Goal: Transaction & Acquisition: Purchase product/service

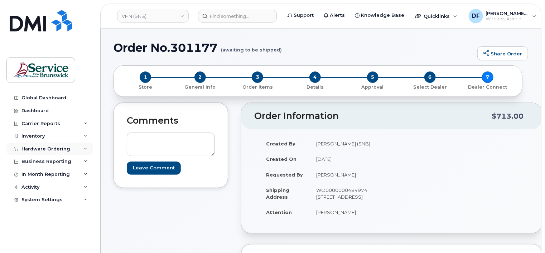
click at [36, 147] on div "Hardware Ordering" at bounding box center [45, 149] width 49 height 6
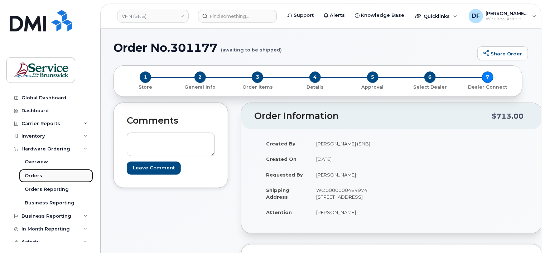
click at [35, 172] on link "Orders" at bounding box center [56, 176] width 74 height 14
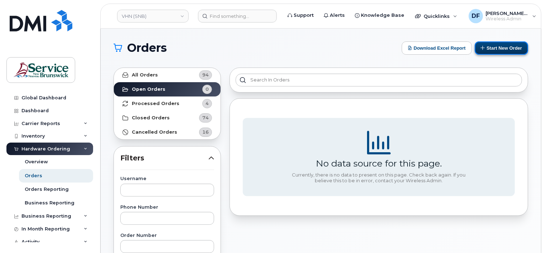
click at [499, 47] on button "Start New Order" at bounding box center [500, 48] width 53 height 13
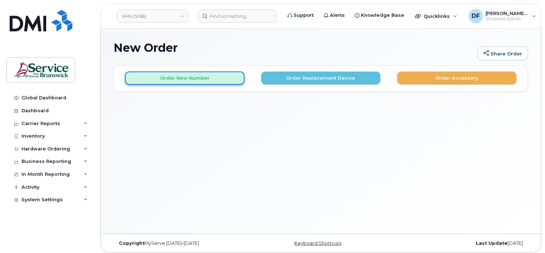
click at [177, 79] on button "Order New Number" at bounding box center [184, 78] width 119 height 13
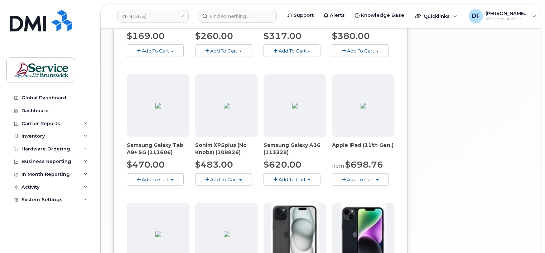
scroll to position [322, 0]
drag, startPoint x: 290, startPoint y: 176, endPoint x: 279, endPoint y: 175, distance: 10.8
click at [279, 175] on div "Samsung Galaxy A36 (113328) $620.00 Add To Cart Model Black 128 GB is available…" at bounding box center [294, 131] width 63 height 112
click at [280, 177] on span "Add To Cart" at bounding box center [291, 180] width 27 height 6
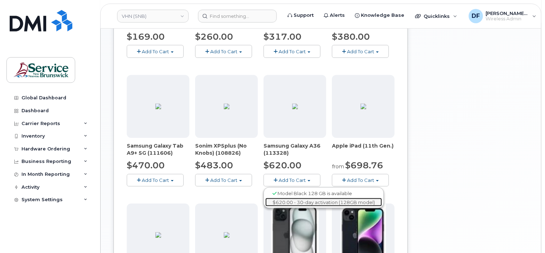
click at [298, 200] on link "$620.00 - 30-day activation (128GB model)" at bounding box center [323, 202] width 117 height 9
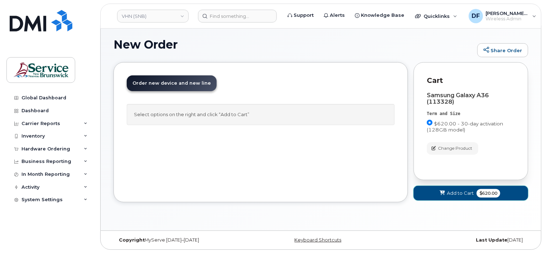
click at [458, 193] on span "Add to Cart" at bounding box center [460, 193] width 27 height 7
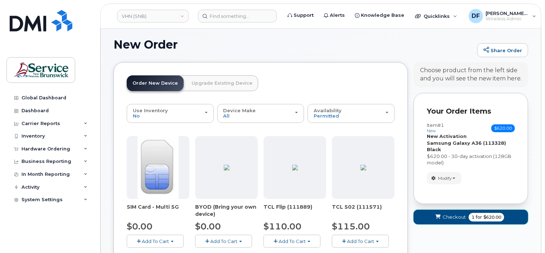
click at [486, 217] on span "$620.00" at bounding box center [492, 217] width 18 height 6
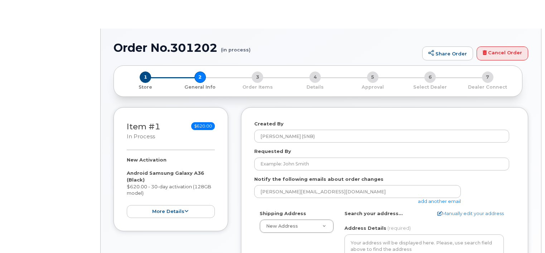
select select
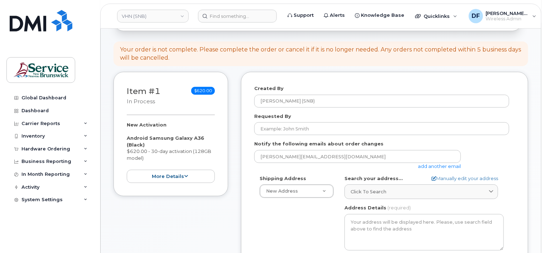
scroll to position [72, 0]
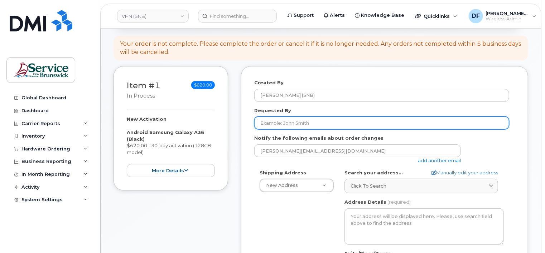
paste input "Joseph Gallant"
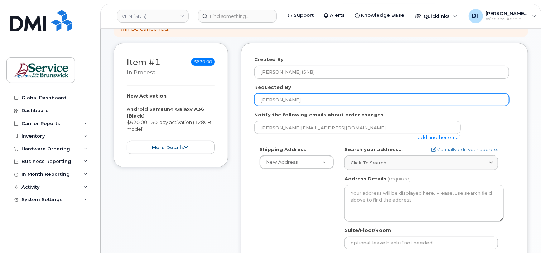
scroll to position [107, 0]
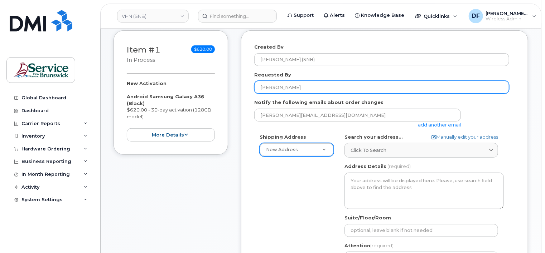
type input "Joseph Gallant"
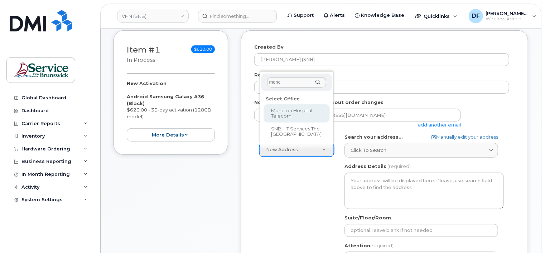
type input "monc"
select select
type textarea "135 Macbeath Ave Moncton New Brunswick E1C 6Z8"
type input "[PERSON_NAME]"
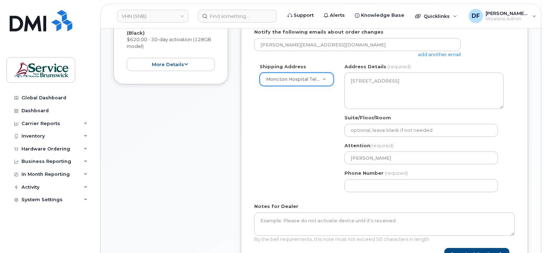
scroll to position [179, 0]
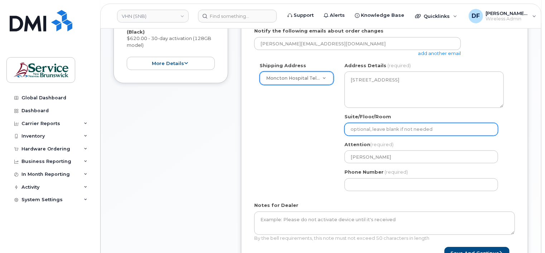
paste input "WO0000000489358"
select select
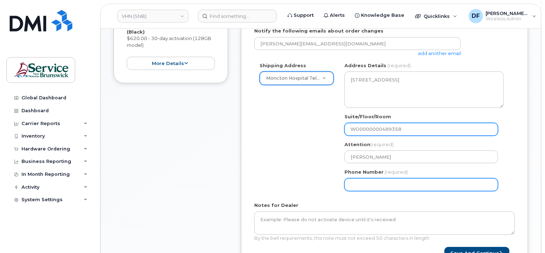
type input "WO0000000489358"
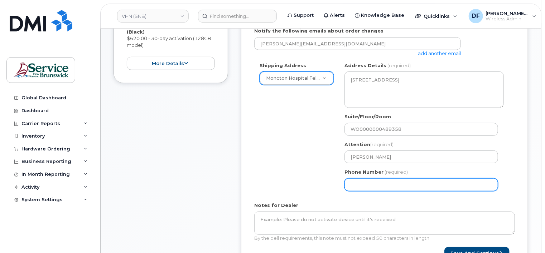
click at [381, 182] on input "Phone Number" at bounding box center [420, 185] width 153 height 13
type input "5063809638"
select select
drag, startPoint x: 274, startPoint y: 173, endPoint x: 292, endPoint y: 176, distance: 18.1
click at [275, 172] on div "Shipping Address Moncton Hospital Telecom New Address ASD-E Main Office ASD-N B…" at bounding box center [381, 129] width 255 height 135
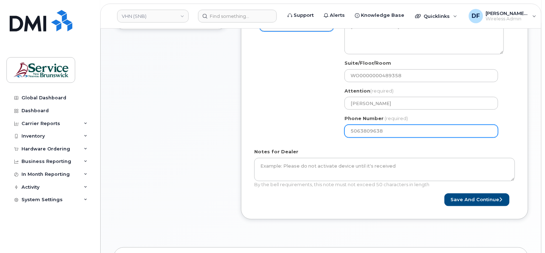
scroll to position [250, 0]
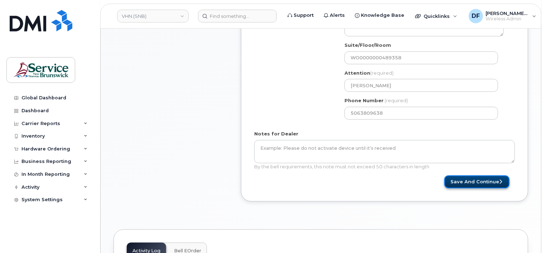
click at [458, 182] on button "Save and Continue" at bounding box center [476, 182] width 65 height 13
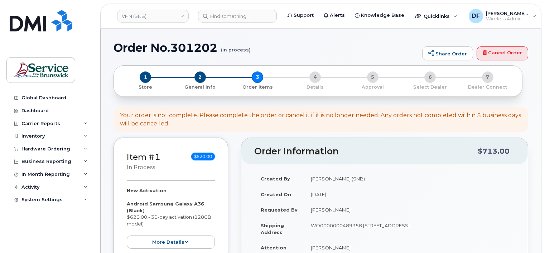
select select
click at [145, 10] on link "VHN (SNB)" at bounding box center [153, 16] width 72 height 13
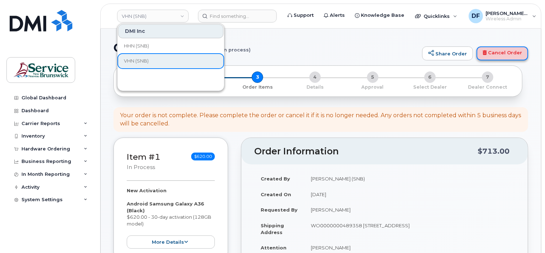
click at [504, 49] on link "Cancel Order" at bounding box center [502, 54] width 52 height 14
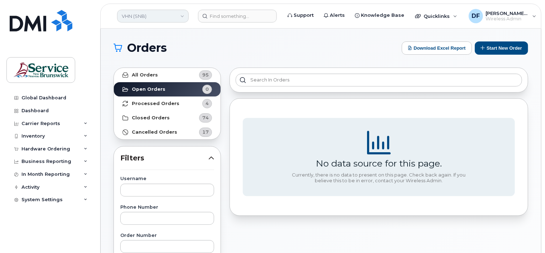
click at [149, 15] on link "VHN (SNB)" at bounding box center [153, 16] width 72 height 13
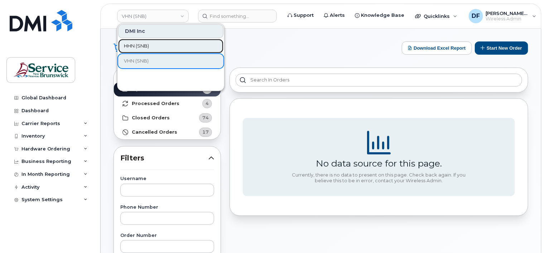
click at [147, 47] on span "HHN (SNB)" at bounding box center [136, 46] width 25 height 7
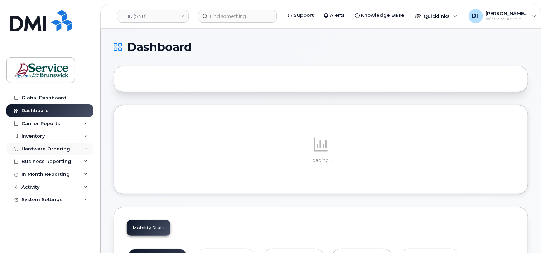
click at [40, 150] on div "Hardware Ordering" at bounding box center [45, 149] width 49 height 6
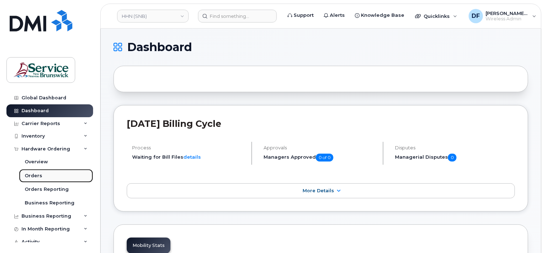
click at [36, 175] on div "Orders" at bounding box center [34, 176] width 18 height 6
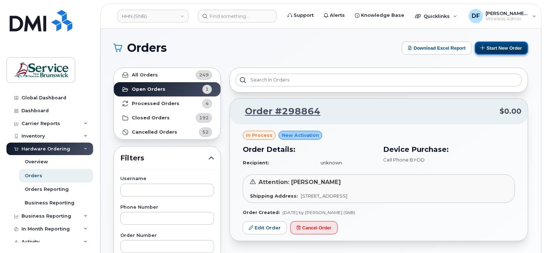
click at [498, 47] on button "Start New Order" at bounding box center [500, 48] width 53 height 13
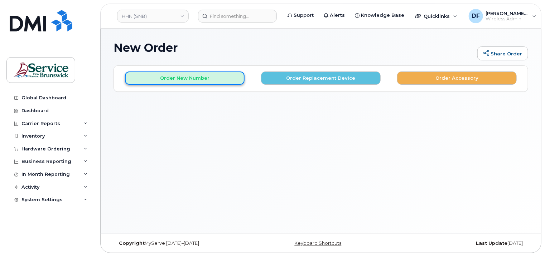
click at [178, 77] on button "Order New Number" at bounding box center [184, 78] width 119 height 13
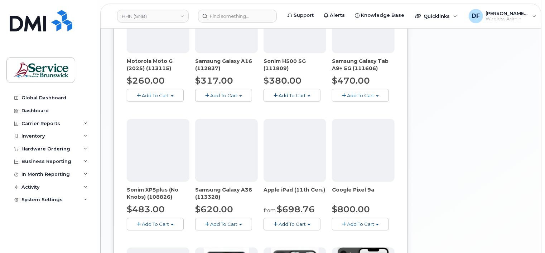
scroll to position [322, 0]
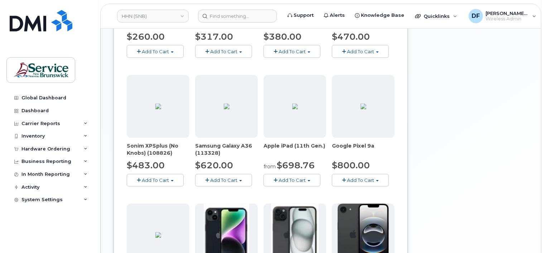
click at [226, 179] on span "Add To Cart" at bounding box center [223, 180] width 27 height 6
click at [229, 198] on link "$620.00 - 30-day activation (128GB model)" at bounding box center [255, 202] width 117 height 9
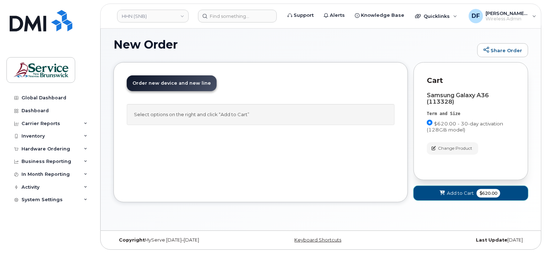
click at [470, 192] on span "Add to Cart" at bounding box center [460, 193] width 27 height 7
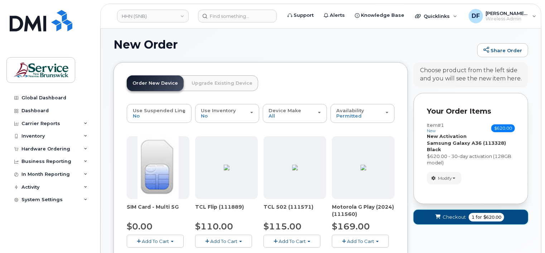
click at [463, 215] on span "Checkout" at bounding box center [453, 217] width 23 height 7
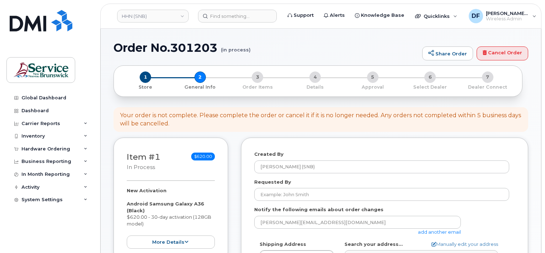
select select
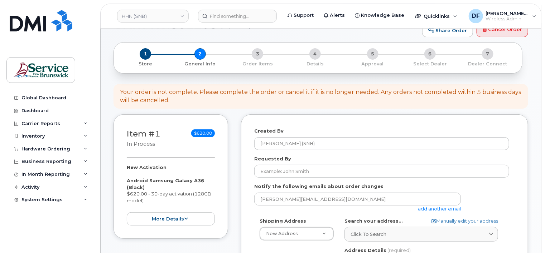
scroll to position [36, 0]
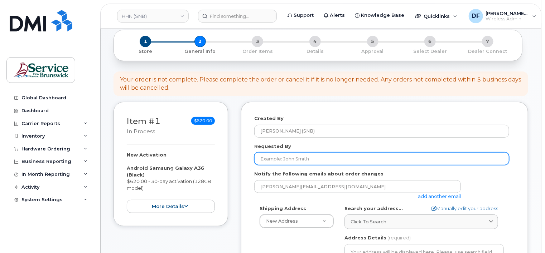
paste input "[PERSON_NAME]"
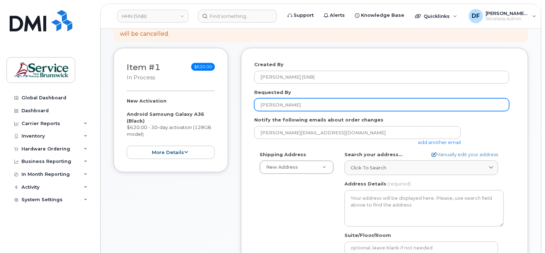
scroll to position [107, 0]
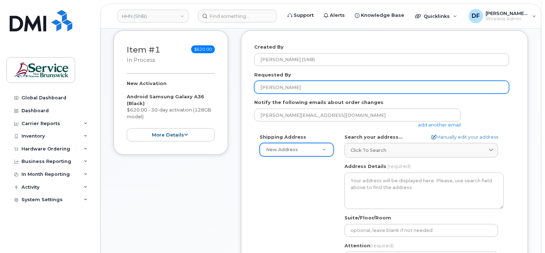
type input "[PERSON_NAME]"
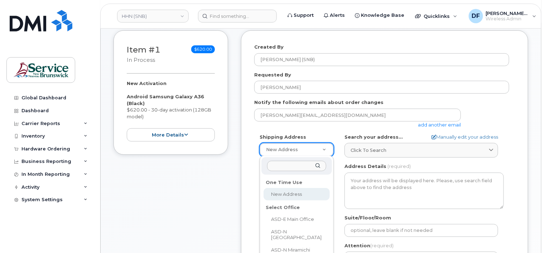
click at [287, 167] on input "text" at bounding box center [296, 166] width 59 height 10
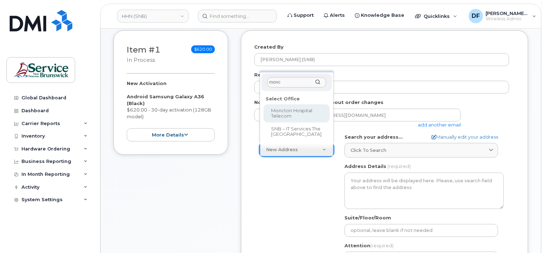
type input "monc"
select select
type textarea "135 Macbeath Ave Moncton New Brunswick E1C 6Z8"
type input "[PERSON_NAME]"
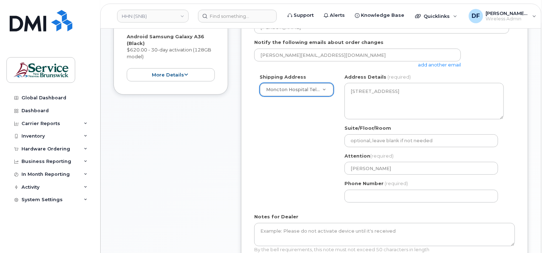
scroll to position [179, 0]
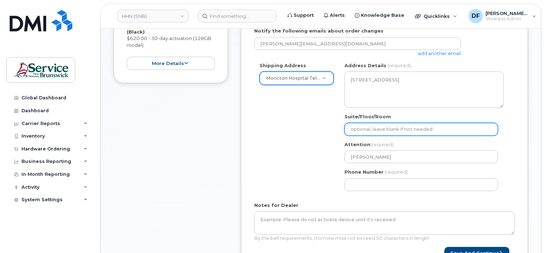
paste input "WO0000000489358"
select select
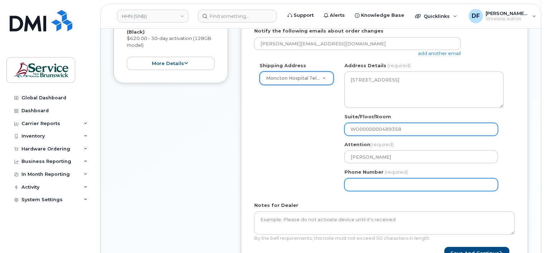
type input "WO0000000489358"
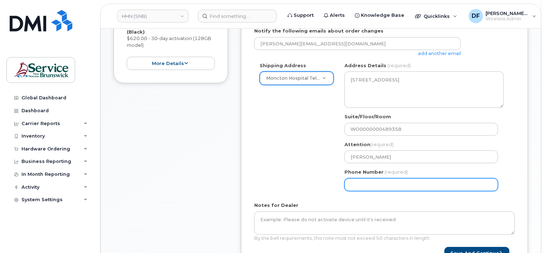
click at [367, 179] on input "Phone Number" at bounding box center [420, 185] width 153 height 13
type input "5063809638"
select select
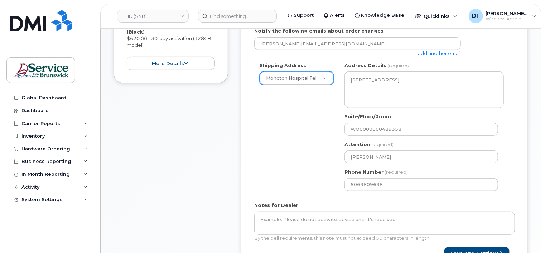
click at [325, 139] on div "Shipping Address Moncton Hospital Telecom New Address ASD-E Main Office ASD-N B…" at bounding box center [381, 129] width 255 height 135
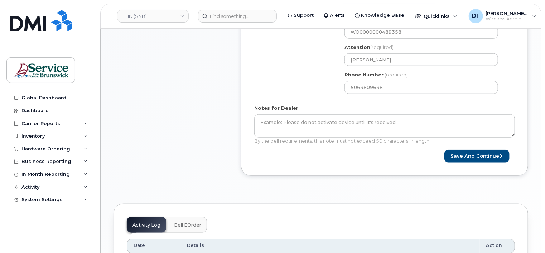
scroll to position [286, 0]
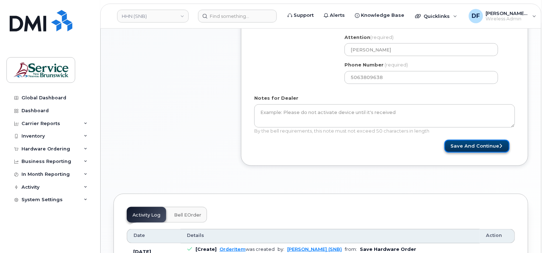
click at [464, 143] on button "Save and Continue" at bounding box center [476, 146] width 65 height 13
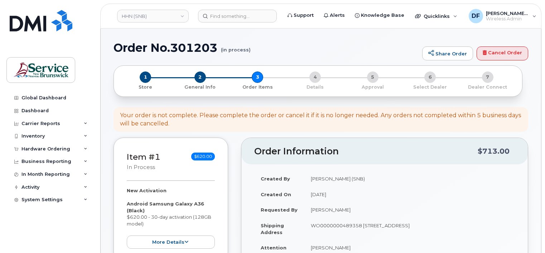
select select
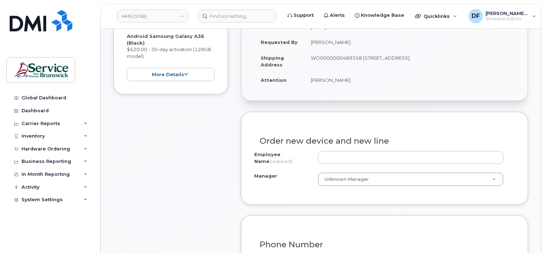
scroll to position [179, 0]
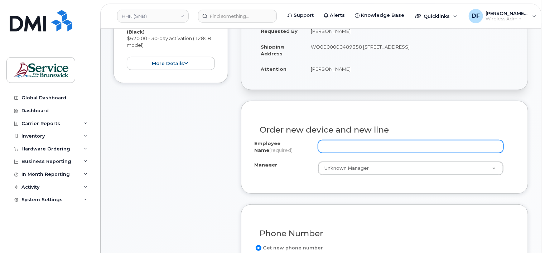
paste input "WO0000000489358"
type input "WO0000000489358"
drag, startPoint x: 382, startPoint y: 146, endPoint x: 286, endPoint y: 143, distance: 95.6
click at [286, 143] on div "Employee Name (required) WO0000000489358" at bounding box center [384, 148] width 260 height 16
paste input "[PERSON_NAME]"
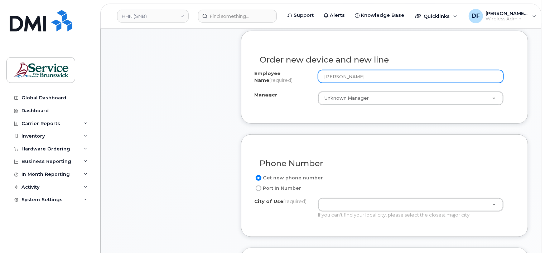
scroll to position [250, 0]
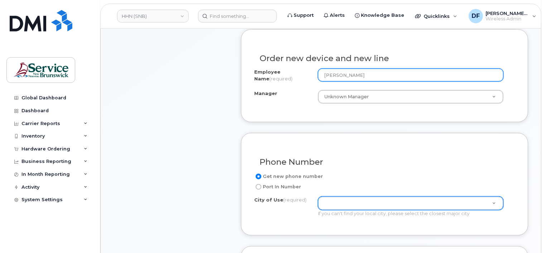
type input "[PERSON_NAME]"
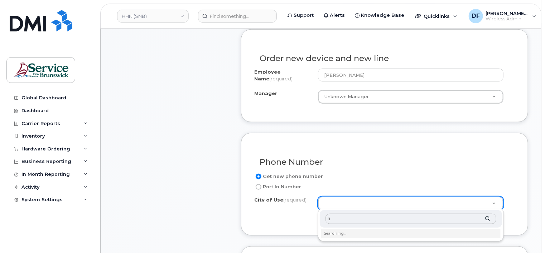
type input "r"
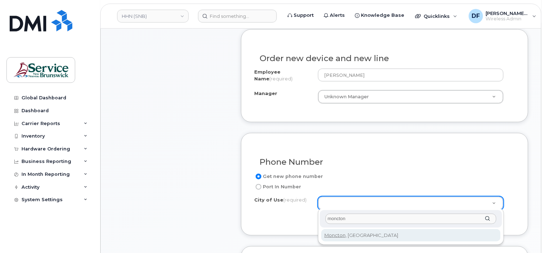
type input "moncton"
type input "1817"
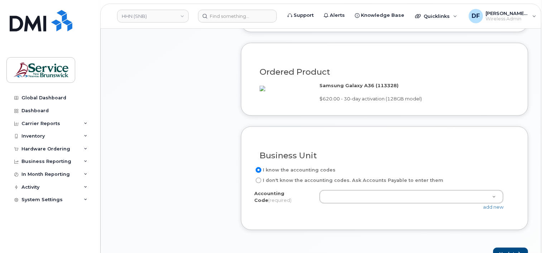
scroll to position [465, 0]
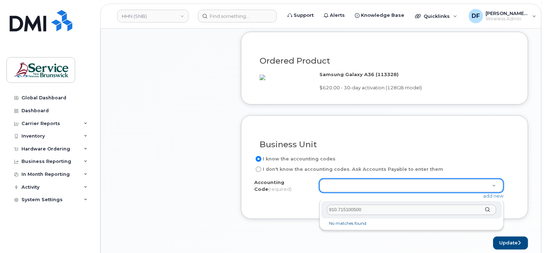
click at [335, 209] on input "910.715100500" at bounding box center [411, 210] width 169 height 10
type input "9101.715100500"
click at [486, 208] on div "9101.715100500" at bounding box center [411, 210] width 181 height 18
drag, startPoint x: 417, startPoint y: 213, endPoint x: 288, endPoint y: 209, distance: 128.9
click at [288, 209] on body "HHN (SNB) Support Alerts Knowledge Base Quicklinks Suspend / Cancel Device Chan…" at bounding box center [272, 90] width 545 height 1110
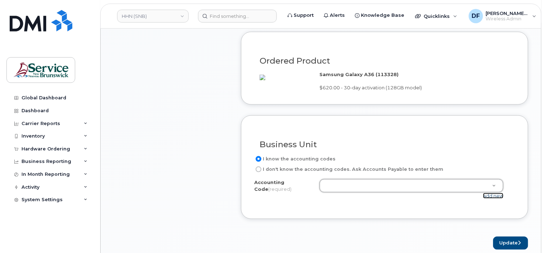
click at [495, 199] on link "add new" at bounding box center [493, 196] width 20 height 6
click at [487, 203] on body "HHN (SNB) Support Alerts Knowledge Base Quicklinks Suspend / Cancel Device Chan…" at bounding box center [272, 90] width 545 height 1110
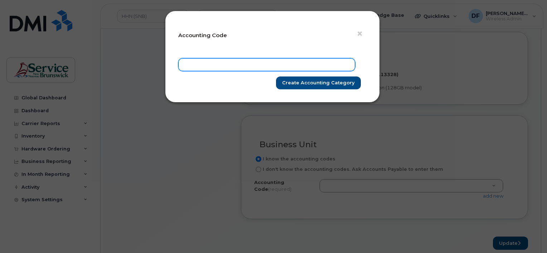
paste input "9101.715100500"
type input "9101.715100500"
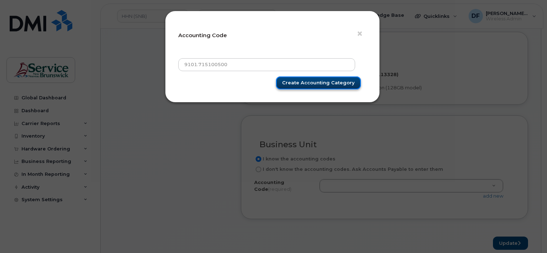
click at [300, 83] on input "Create Accounting category" at bounding box center [318, 83] width 85 height 13
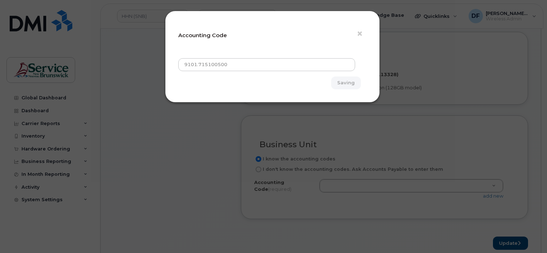
type input "Create Accounting category"
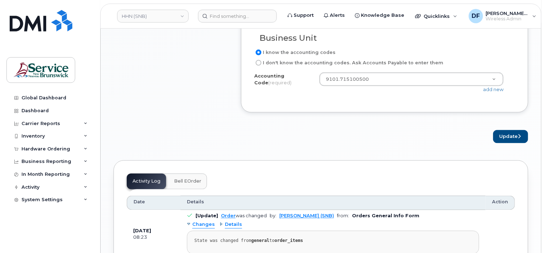
scroll to position [572, 0]
click at [512, 143] on button "Update" at bounding box center [510, 136] width 35 height 13
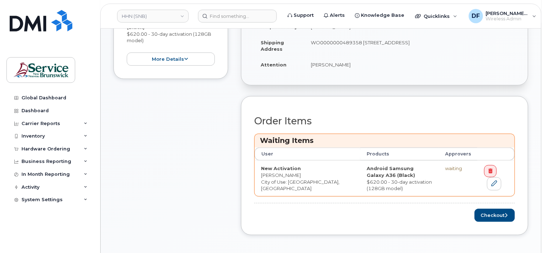
scroll to position [215, 0]
click at [496, 213] on button "Checkout" at bounding box center [494, 214] width 40 height 13
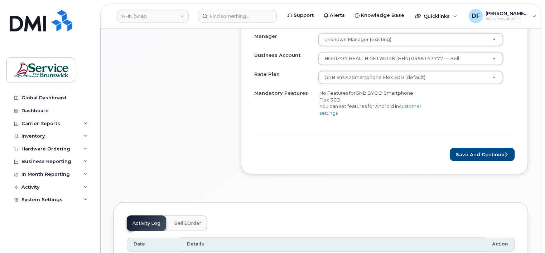
scroll to position [286, 0]
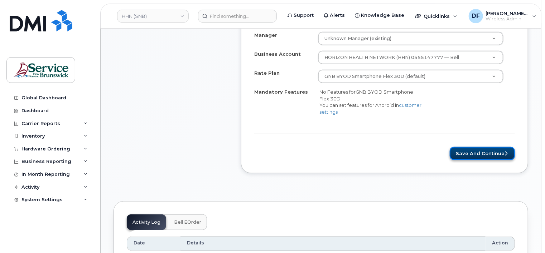
click at [470, 152] on button "Save and Continue" at bounding box center [481, 153] width 65 height 13
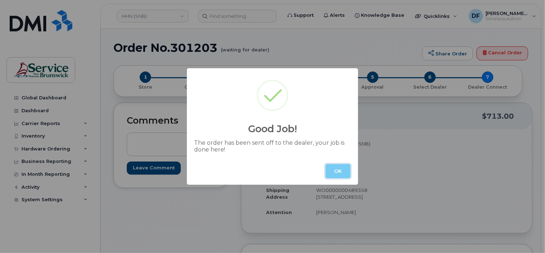
click at [341, 170] on button "OK" at bounding box center [337, 171] width 25 height 14
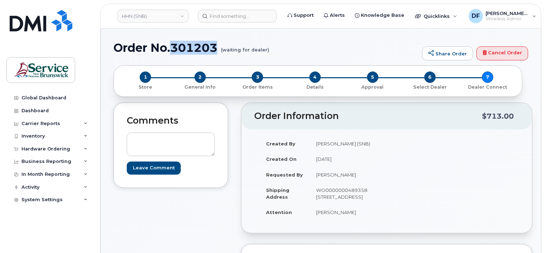
drag, startPoint x: 217, startPoint y: 45, endPoint x: 173, endPoint y: 49, distance: 44.2
click at [173, 49] on h1 "Order No.301203 (waiting for dealer)" at bounding box center [265, 48] width 305 height 13
copy h1 "301203"
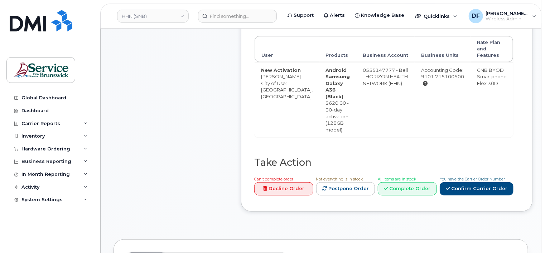
scroll to position [250, 0]
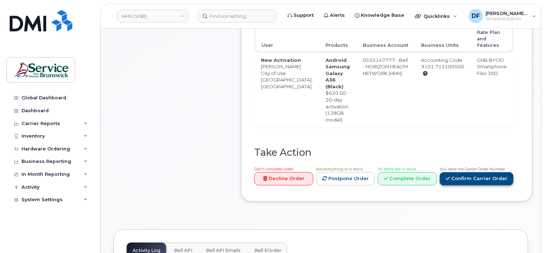
click at [464, 176] on link "Confirm Carrier Order" at bounding box center [476, 178] width 74 height 13
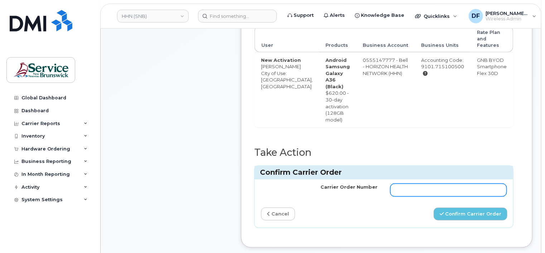
paste input "301203"
type input "301203"
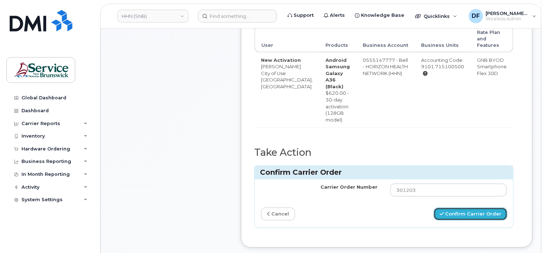
click at [453, 210] on button "Confirm Carrier Order" at bounding box center [470, 214] width 74 height 13
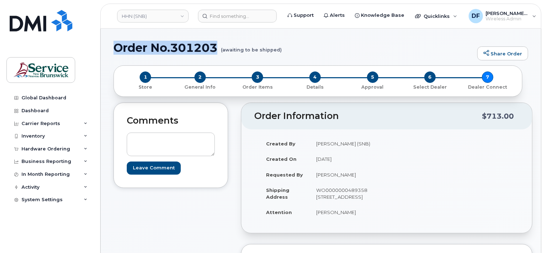
drag, startPoint x: 218, startPoint y: 45, endPoint x: 113, endPoint y: 53, distance: 104.8
click at [113, 53] on h1 "Order No.301203 (awaiting to be shipped)" at bounding box center [293, 48] width 360 height 13
copy h1 "Order No.301203"
click at [50, 150] on div "Hardware Ordering" at bounding box center [45, 149] width 49 height 6
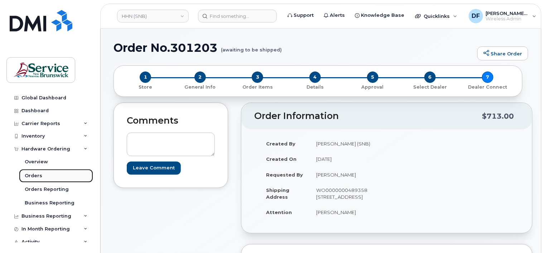
click at [41, 175] on link "Orders" at bounding box center [56, 176] width 74 height 14
